Goal: Transaction & Acquisition: Purchase product/service

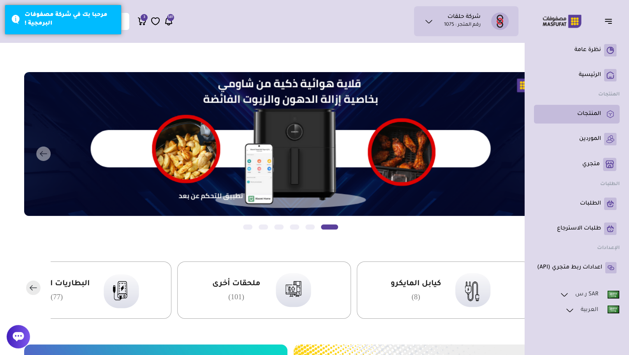
click at [588, 116] on p "المنتجات" at bounding box center [589, 114] width 24 height 8
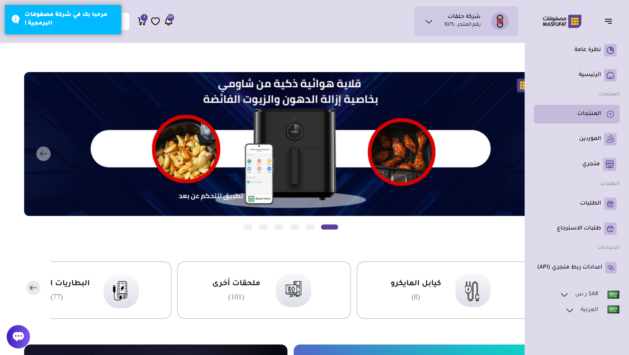
click at [605, 116] on rect at bounding box center [610, 114] width 12 height 12
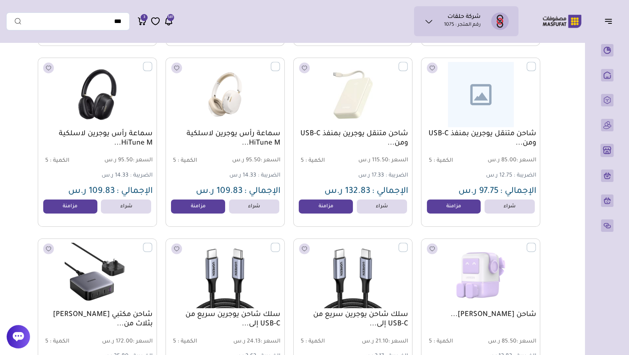
scroll to position [2797, 0]
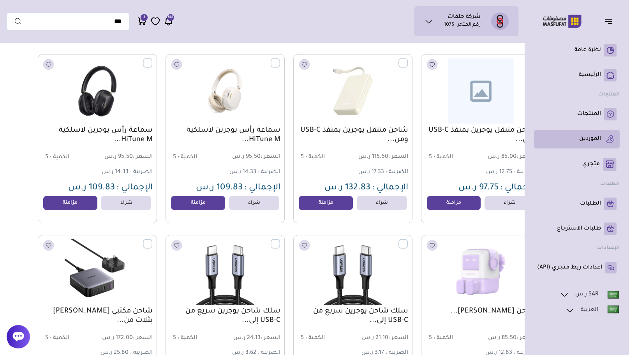
click at [595, 138] on p "الموردين" at bounding box center [590, 139] width 22 height 8
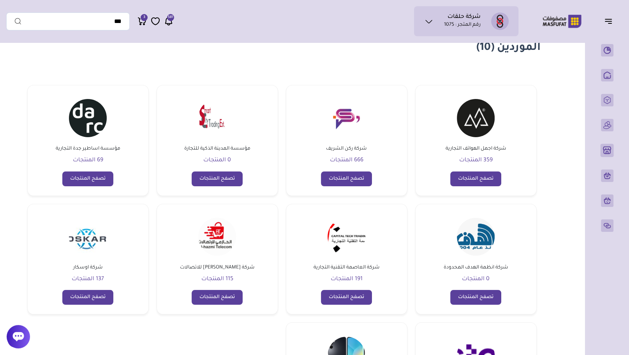
scroll to position [31, 0]
click at [357, 179] on link "تصفح المنتجات" at bounding box center [346, 178] width 51 height 15
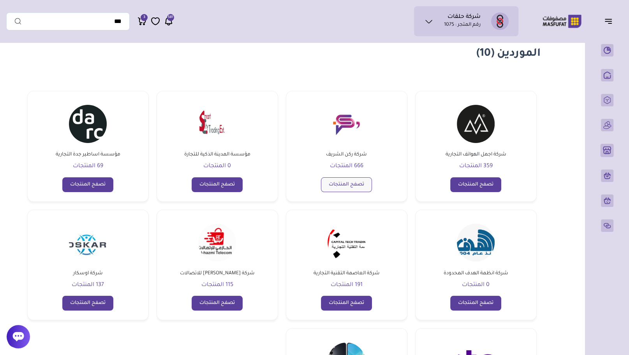
scroll to position [23, 0]
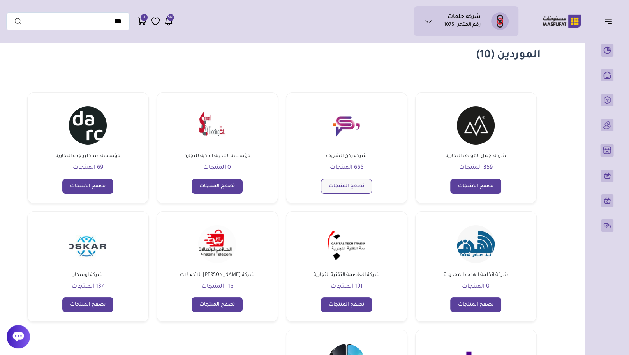
click at [357, 179] on link "تصفح المنتجات" at bounding box center [346, 186] width 51 height 15
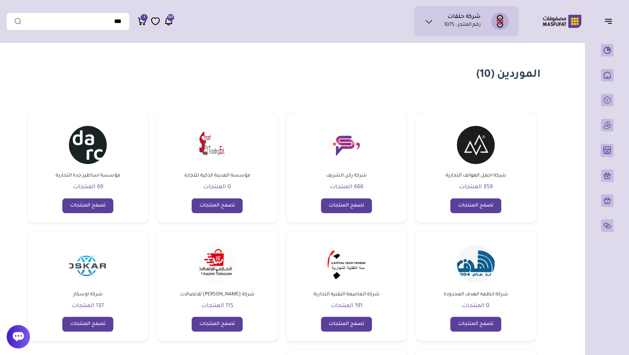
scroll to position [8, 0]
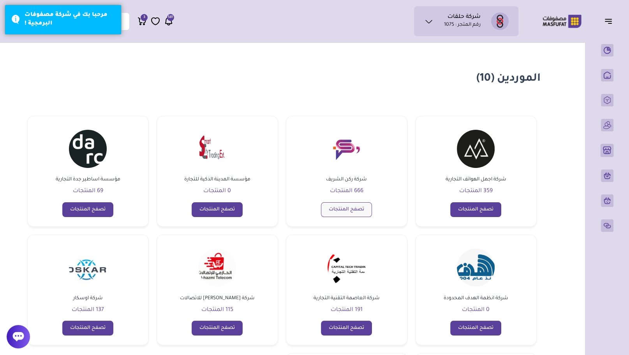
click at [344, 211] on link "تصفح المنتجات" at bounding box center [346, 209] width 51 height 15
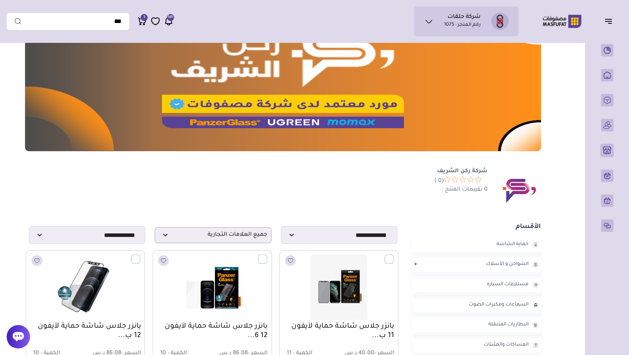
scroll to position [44, -1]
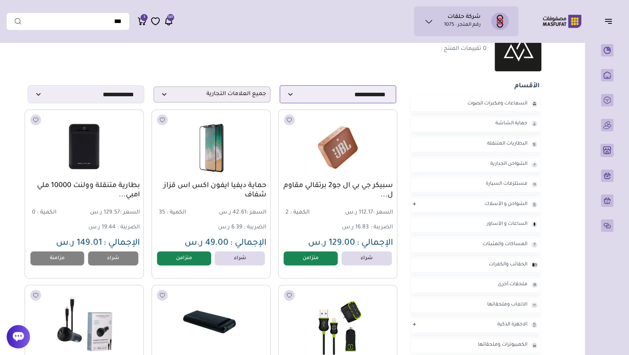
scroll to position [185, 0]
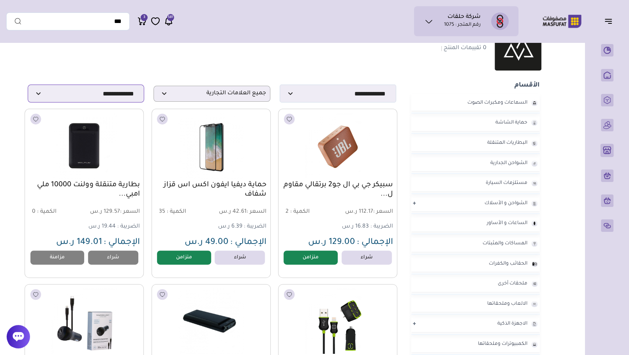
click at [120, 92] on select "**********" at bounding box center [86, 94] width 116 height 18
click at [120, 91] on select "**********" at bounding box center [86, 94] width 116 height 18
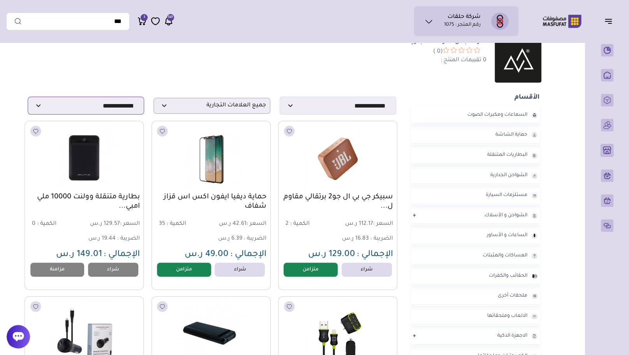
scroll to position [167, 0]
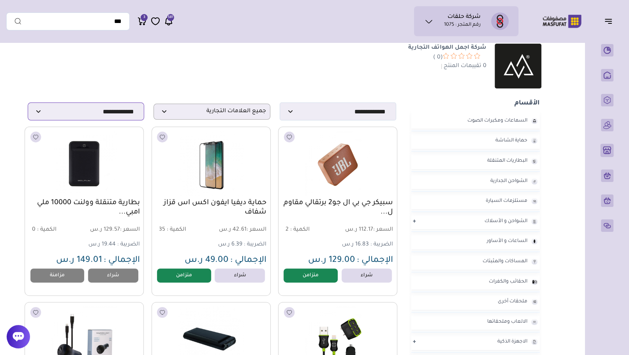
click at [54, 106] on select "**********" at bounding box center [86, 111] width 116 height 18
click at [317, 78] on div "شركة اجمل الهواتف التجارية 0" at bounding box center [305, 66] width 375 height 45
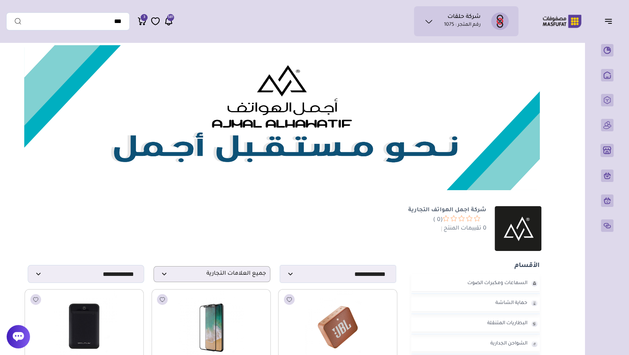
scroll to position [0, 0]
